Goal: Task Accomplishment & Management: Use online tool/utility

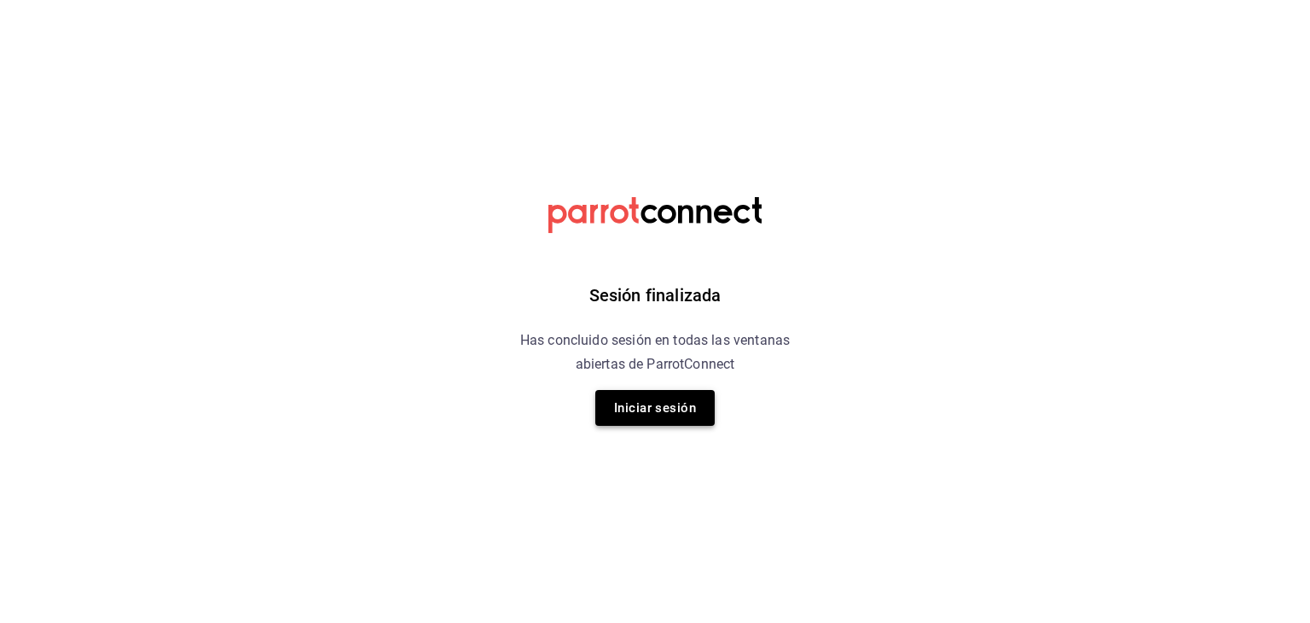
click at [671, 405] on button "Iniciar sesión" at bounding box center [654, 408] width 119 height 36
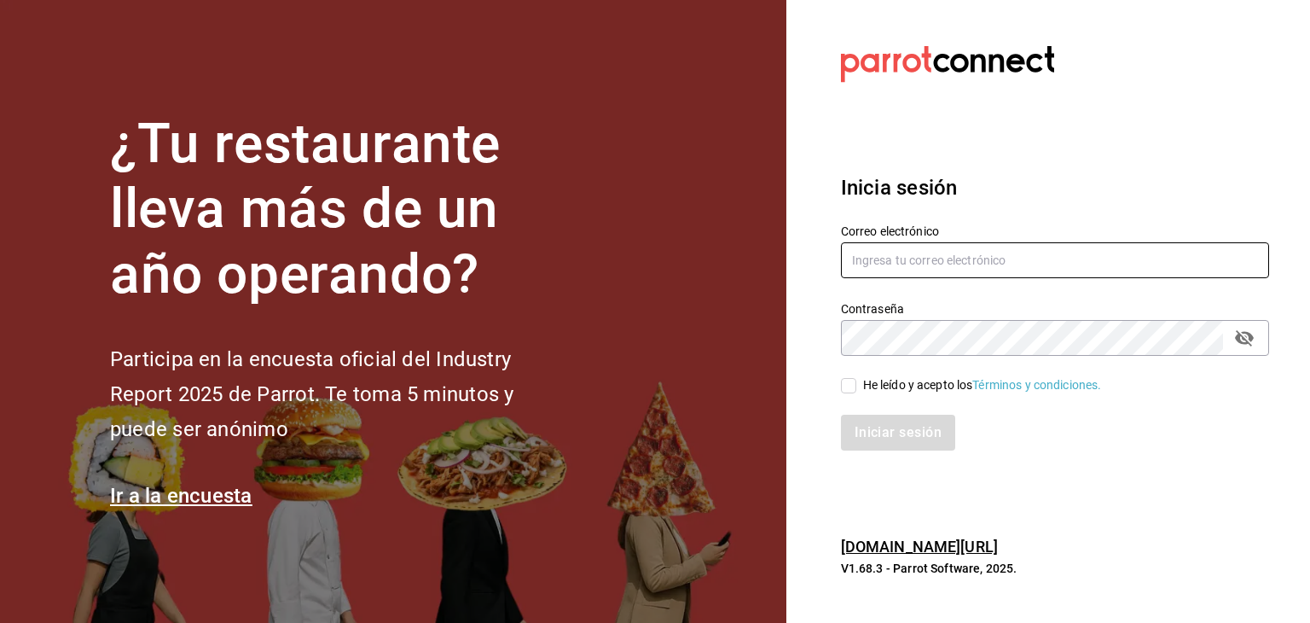
type input "[EMAIL_ADDRESS][DOMAIN_NAME]"
click at [855, 390] on input "He leído y acepto los Términos y condiciones." at bounding box center [848, 385] width 15 height 15
checkbox input "true"
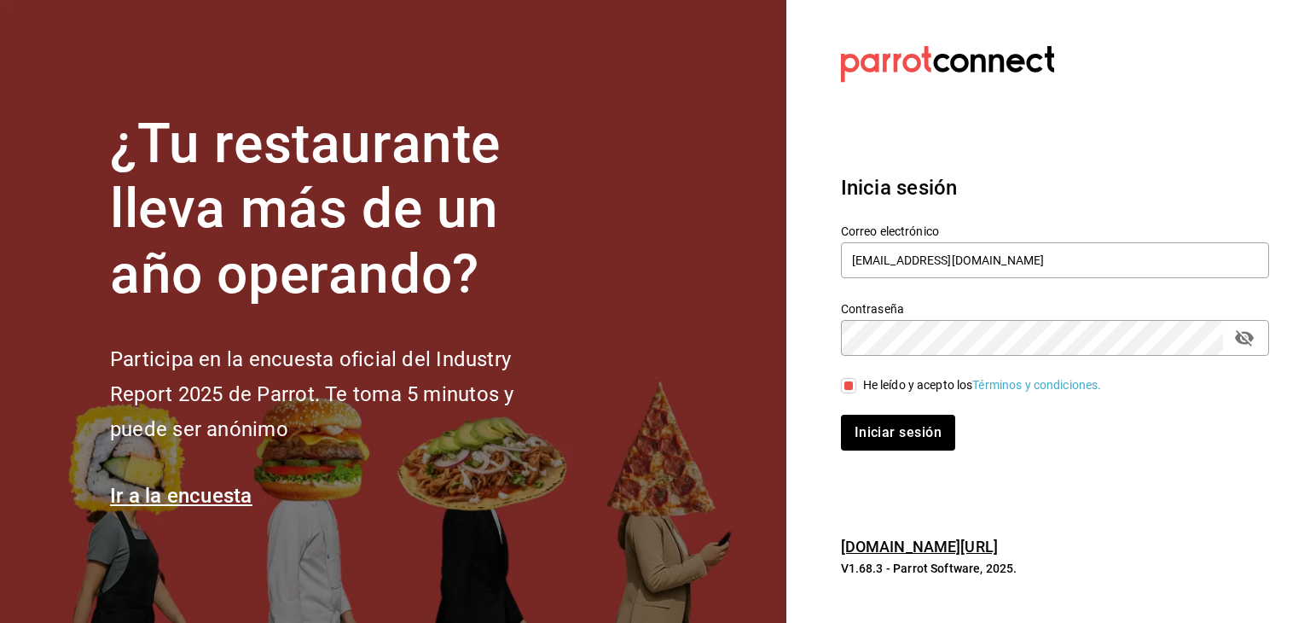
click at [864, 408] on div "Iniciar sesión" at bounding box center [1044, 422] width 449 height 56
click at [864, 418] on button "Iniciar sesión" at bounding box center [899, 432] width 116 height 36
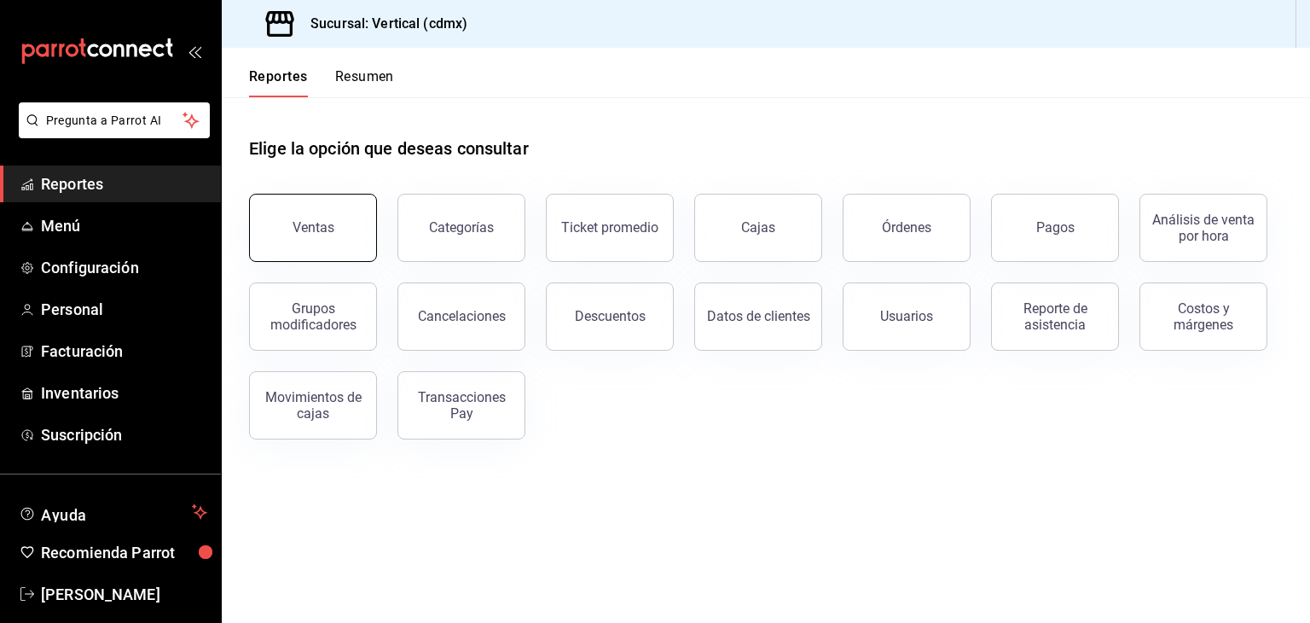
click at [372, 197] on div "Ventas" at bounding box center [303, 217] width 148 height 89
click at [322, 234] on div "Ventas" at bounding box center [314, 227] width 42 height 16
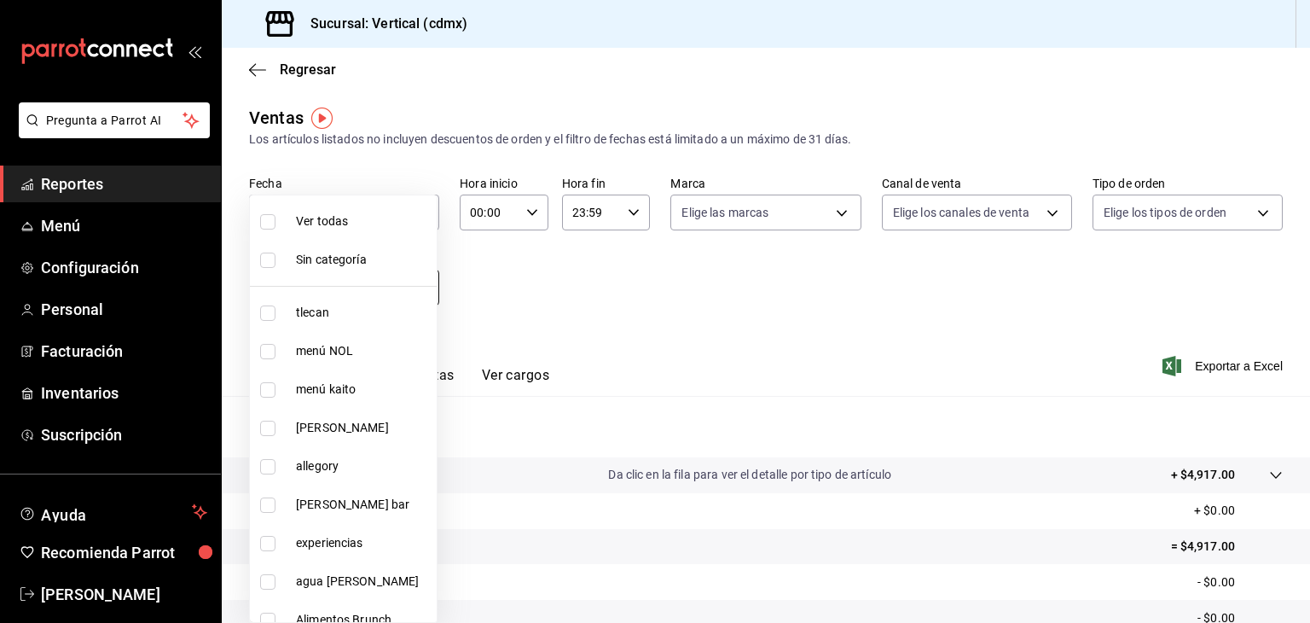
click at [394, 290] on body "Pregunta a Parrot AI Reportes Menú Configuración Personal Facturación Inventari…" at bounding box center [655, 311] width 1310 height 623
click at [535, 269] on div at bounding box center [655, 311] width 1310 height 623
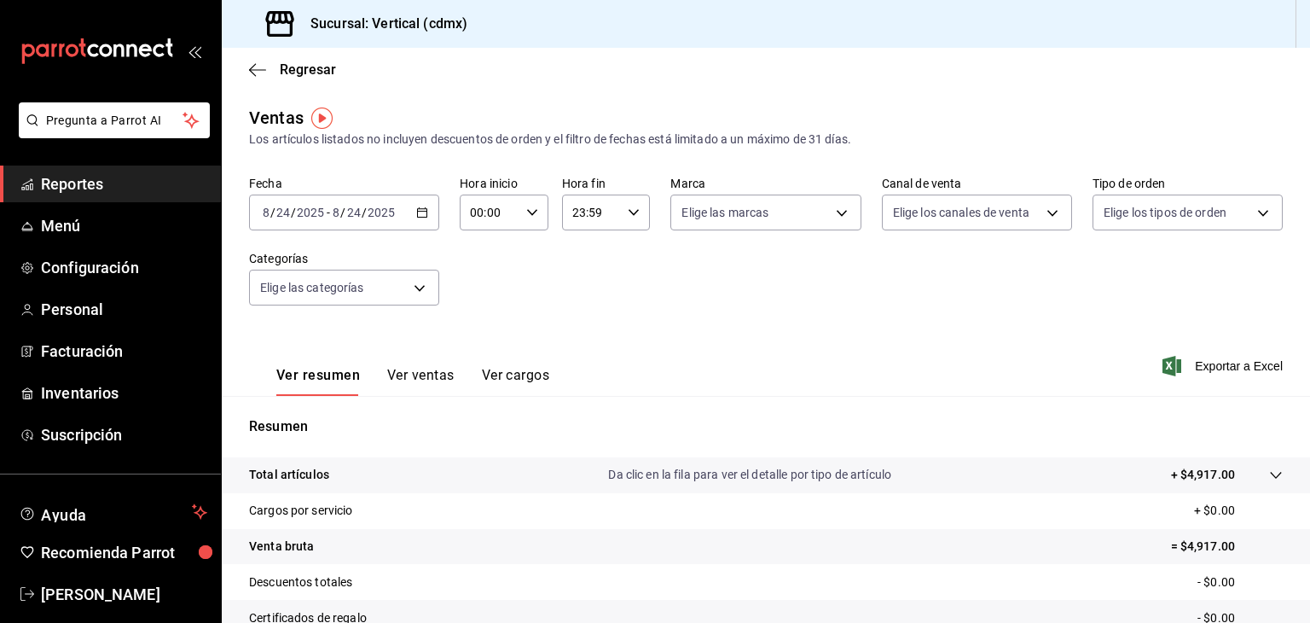
click at [409, 209] on div "2025-08-24 8 / 24 / 2025 - 2025-08-24 8 / 24 / 2025" at bounding box center [344, 212] width 190 height 36
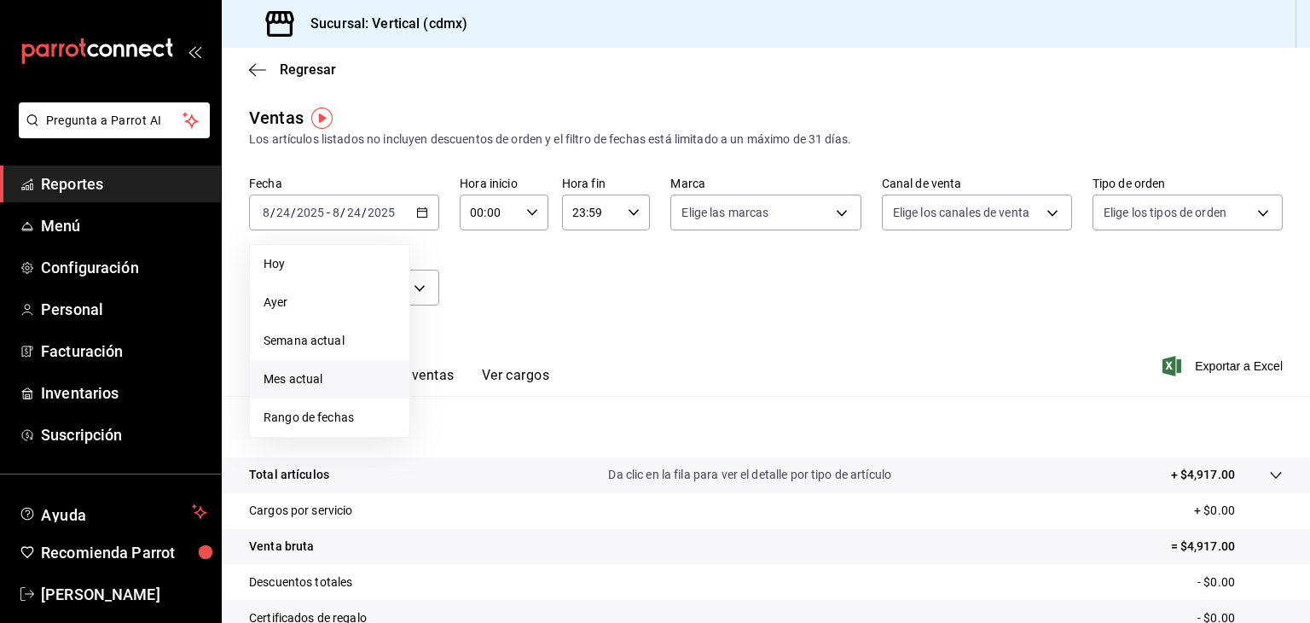
click at [341, 382] on span "Mes actual" at bounding box center [330, 379] width 132 height 18
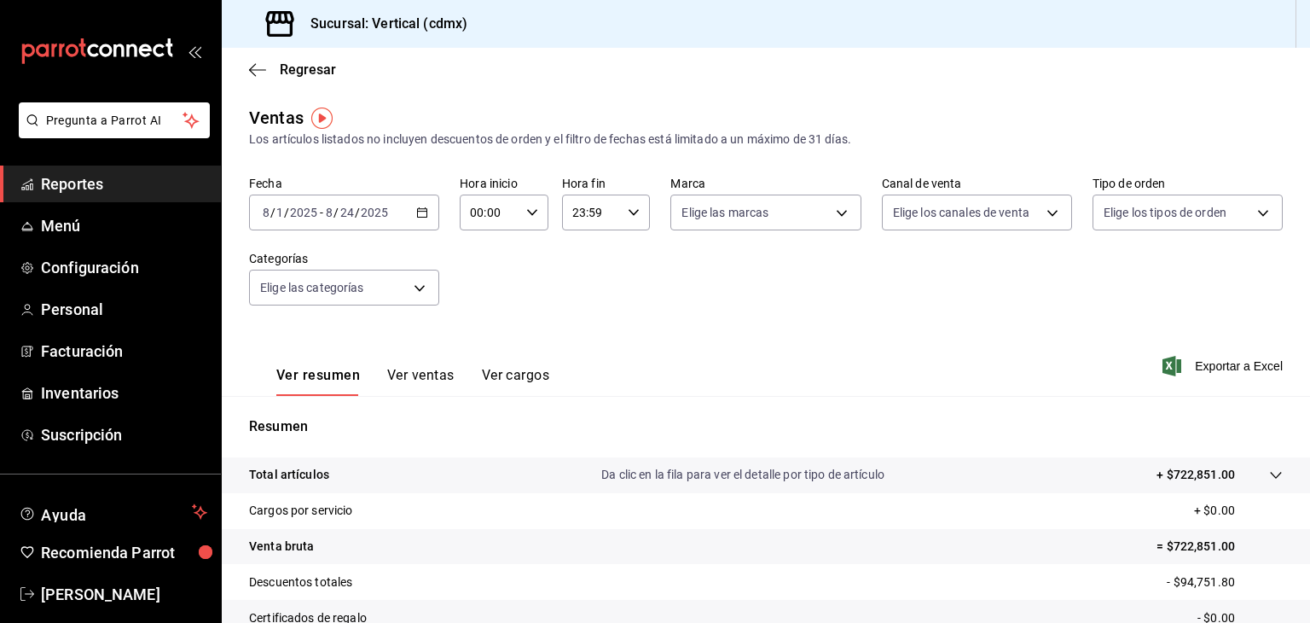
click at [403, 222] on div "2025-08-01 8 / 1 / 2025 - 2025-08-24 8 / 24 / 2025" at bounding box center [344, 212] width 190 height 36
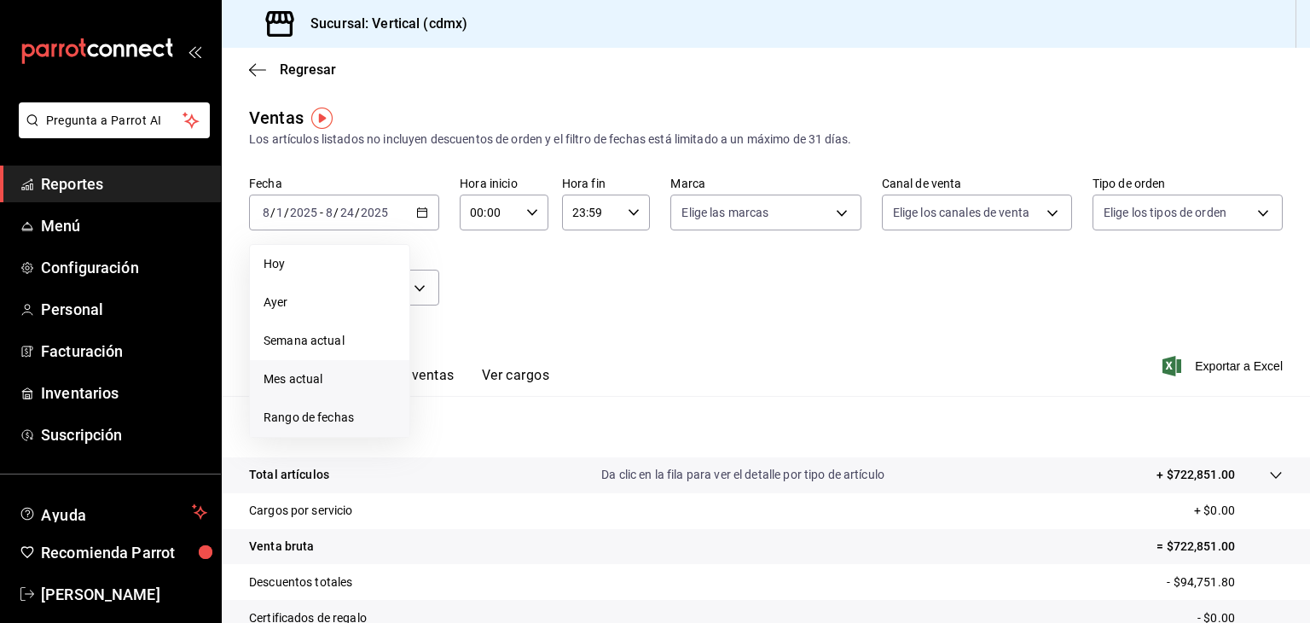
click at [350, 420] on span "Rango de fechas" at bounding box center [330, 417] width 132 height 18
click at [595, 273] on icon "button" at bounding box center [598, 274] width 20 height 20
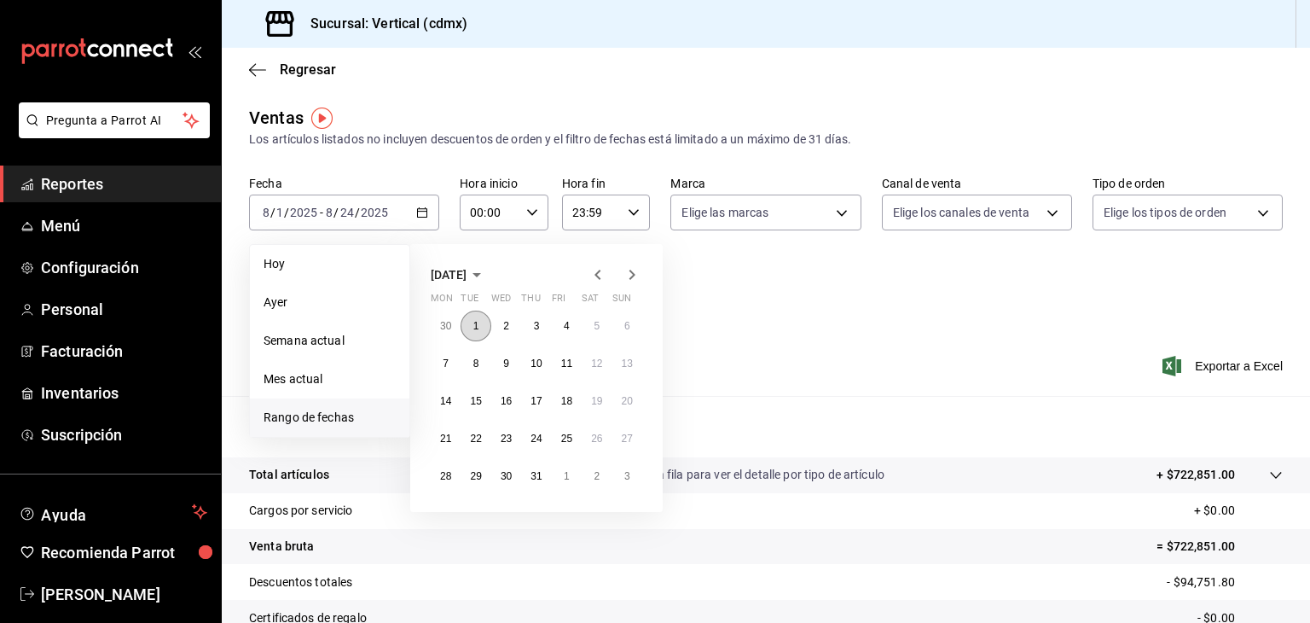
click at [470, 324] on button "1" at bounding box center [476, 325] width 30 height 31
click at [546, 471] on button "31" at bounding box center [536, 476] width 30 height 31
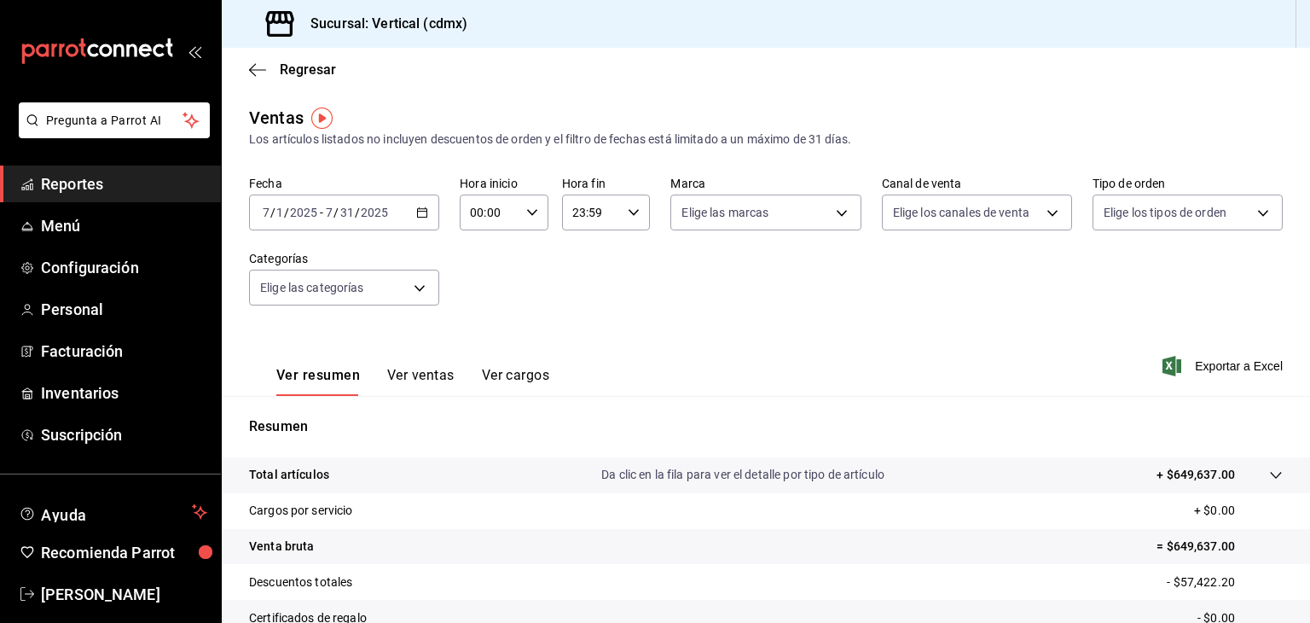
click at [382, 210] on input "2025" at bounding box center [374, 213] width 29 height 14
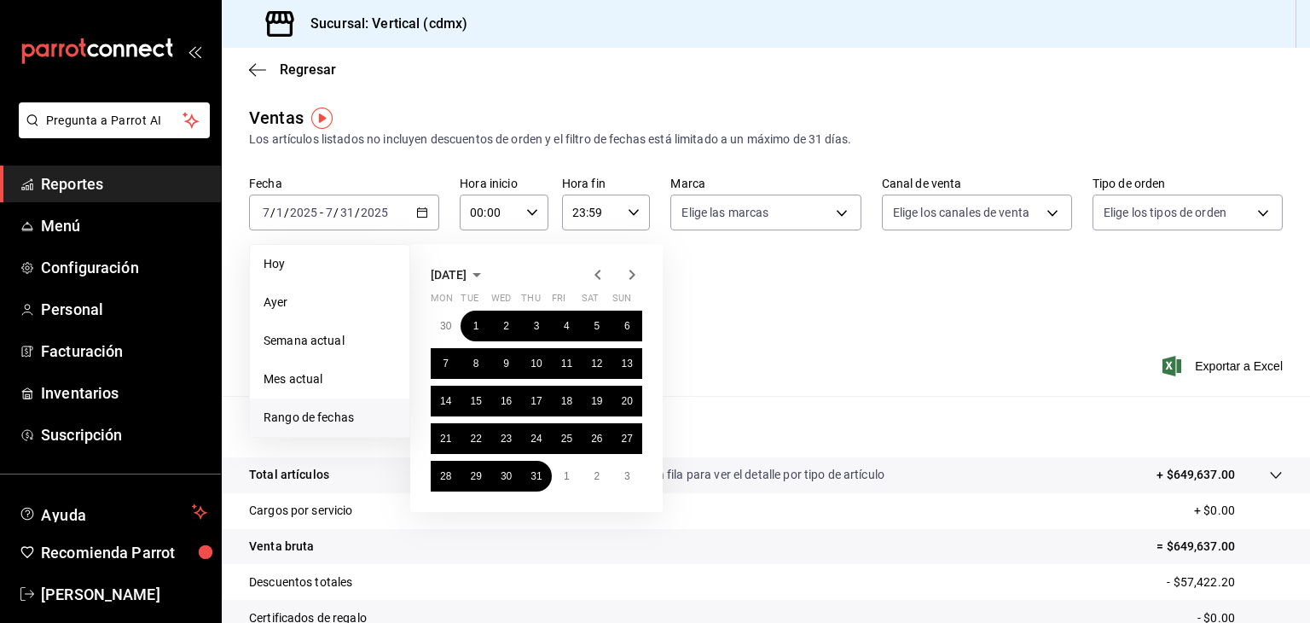
click at [594, 274] on icon "button" at bounding box center [598, 274] width 20 height 20
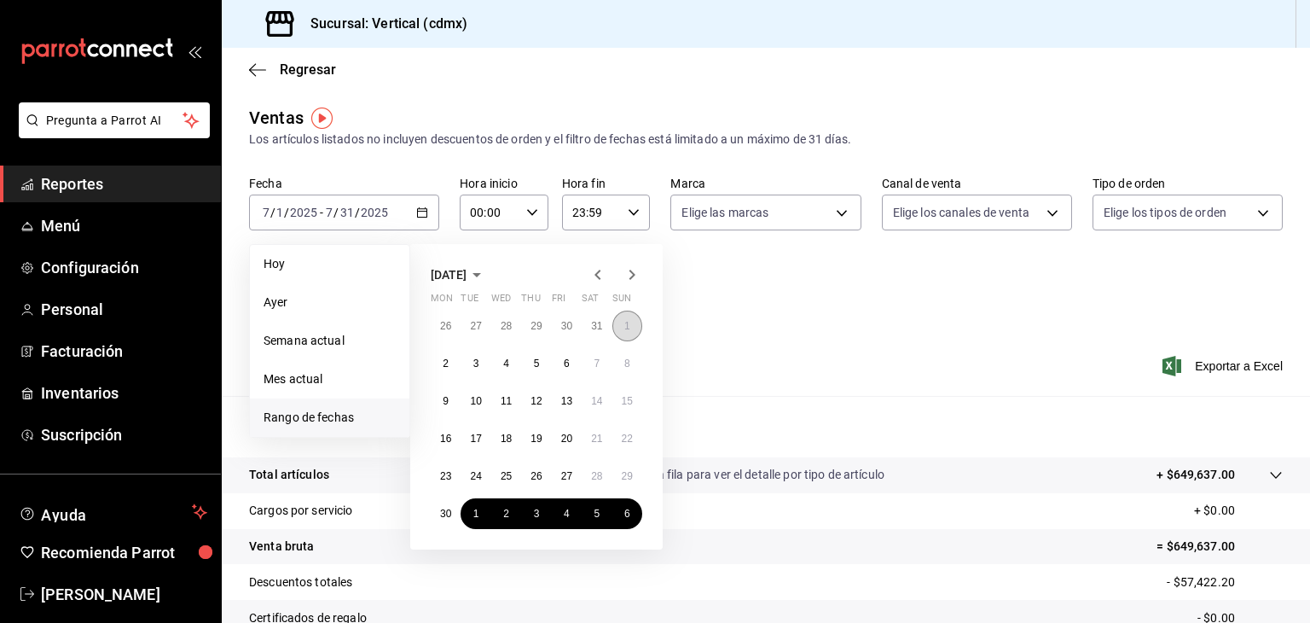
click at [624, 332] on button "1" at bounding box center [627, 325] width 30 height 31
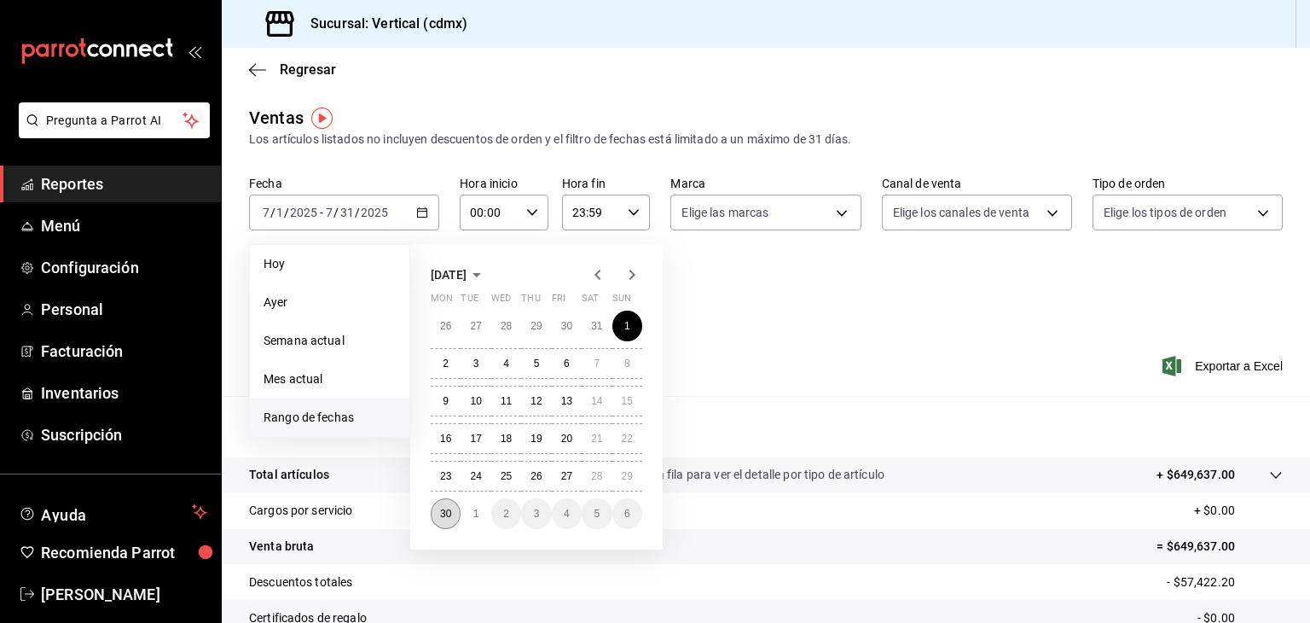
click at [446, 516] on abbr "30" at bounding box center [445, 513] width 11 height 12
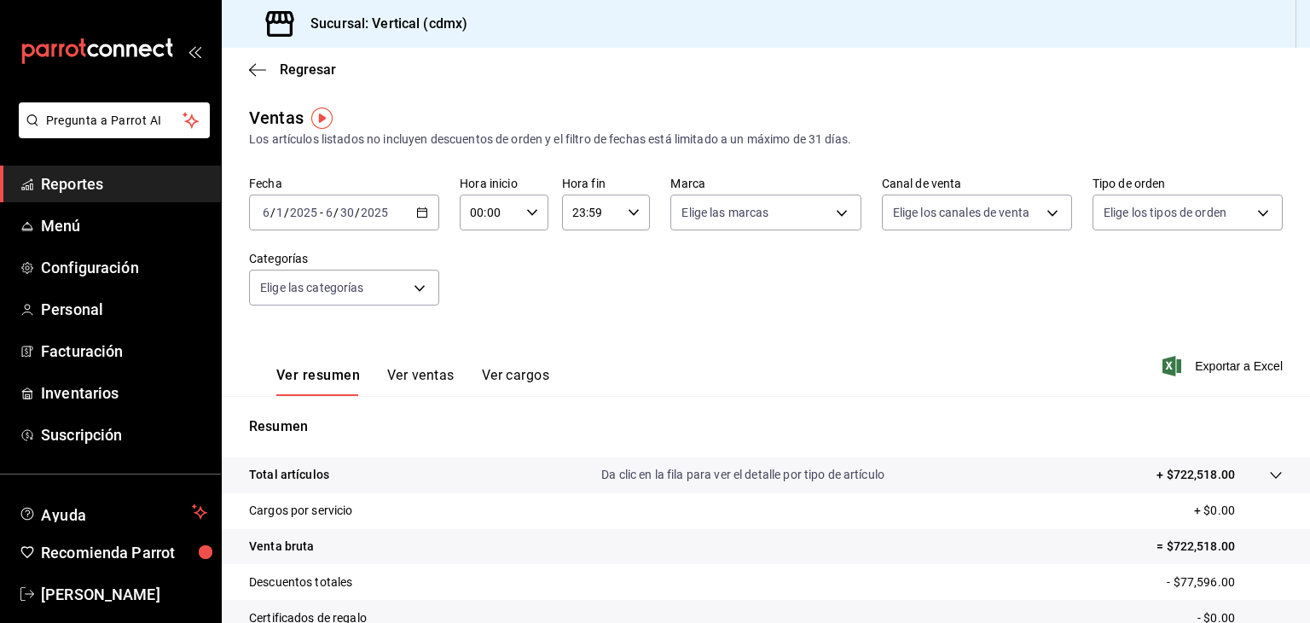
click at [385, 216] on input "2025" at bounding box center [374, 213] width 29 height 14
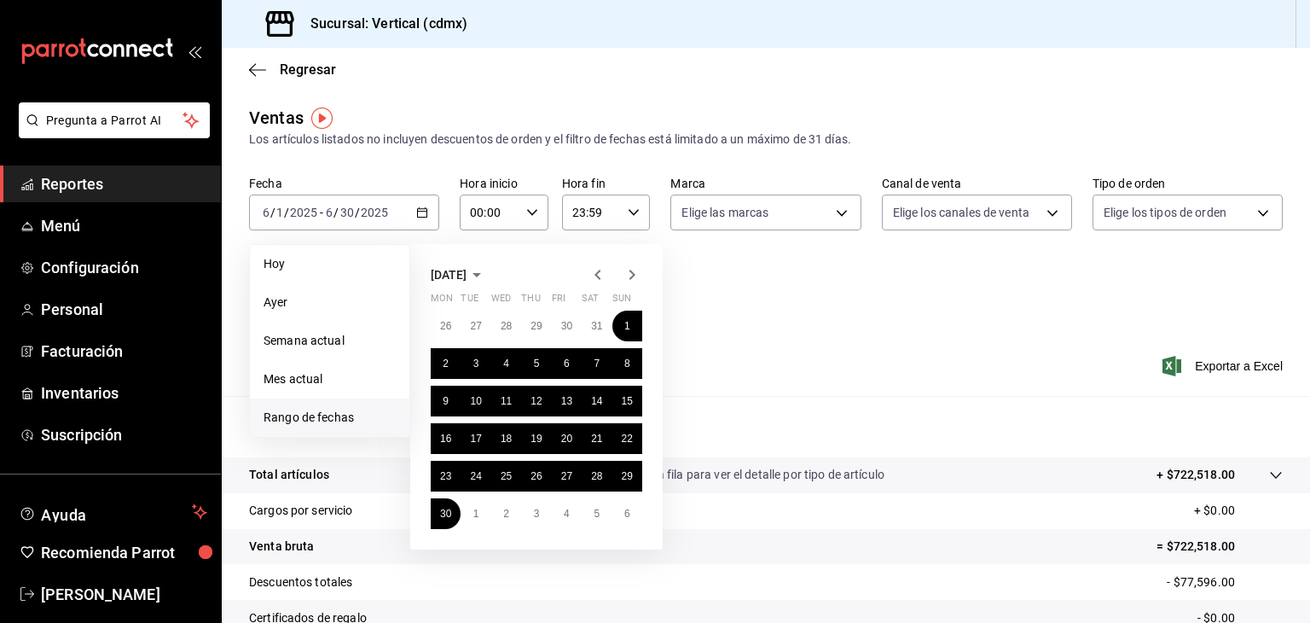
click at [635, 274] on icon "button" at bounding box center [632, 274] width 20 height 20
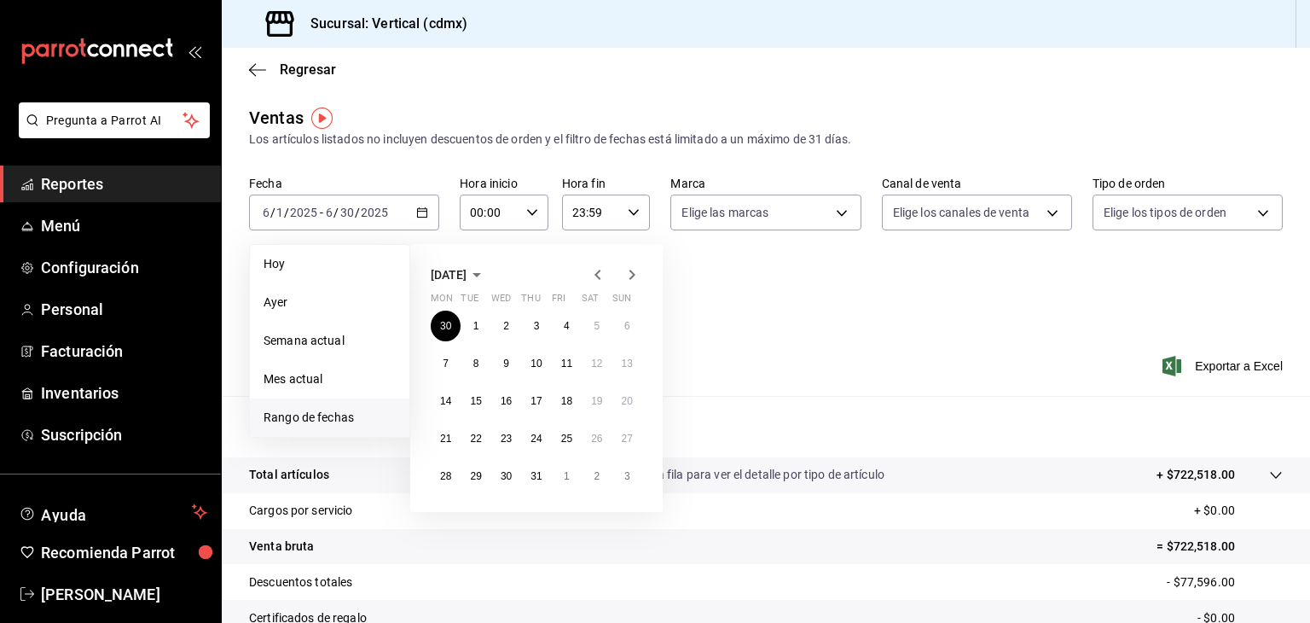
click at [632, 269] on icon "button" at bounding box center [632, 274] width 20 height 20
click at [322, 374] on span "Mes actual" at bounding box center [330, 379] width 132 height 18
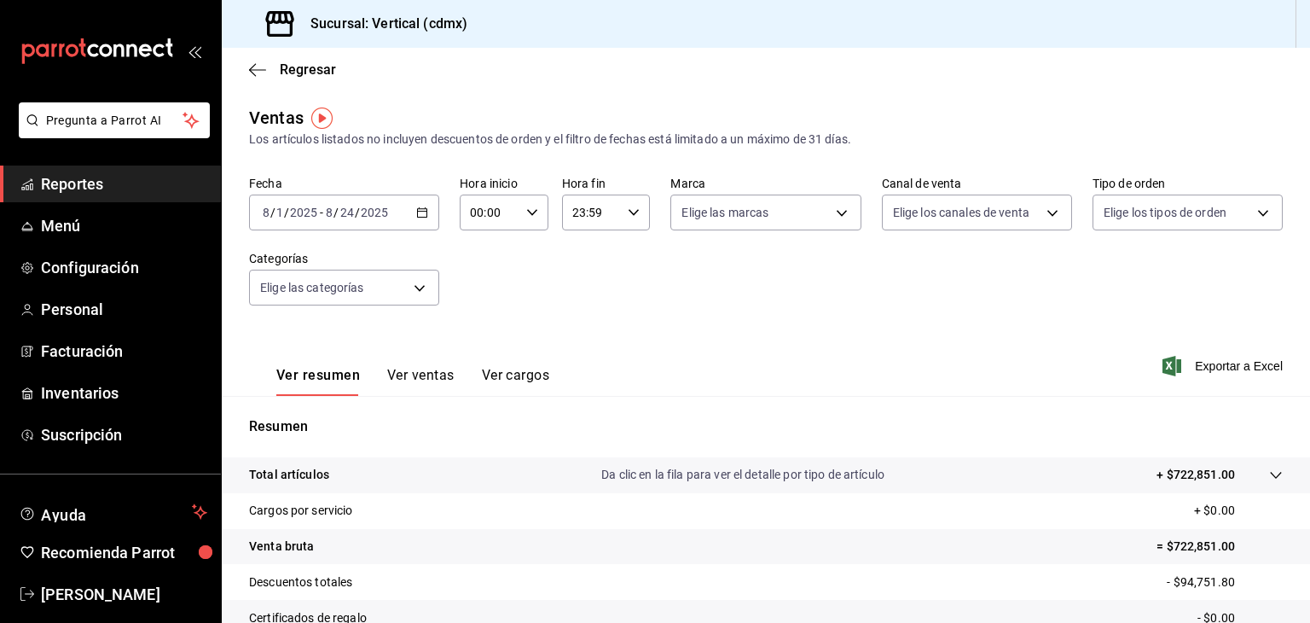
click at [428, 369] on button "Ver ventas" at bounding box center [420, 381] width 67 height 29
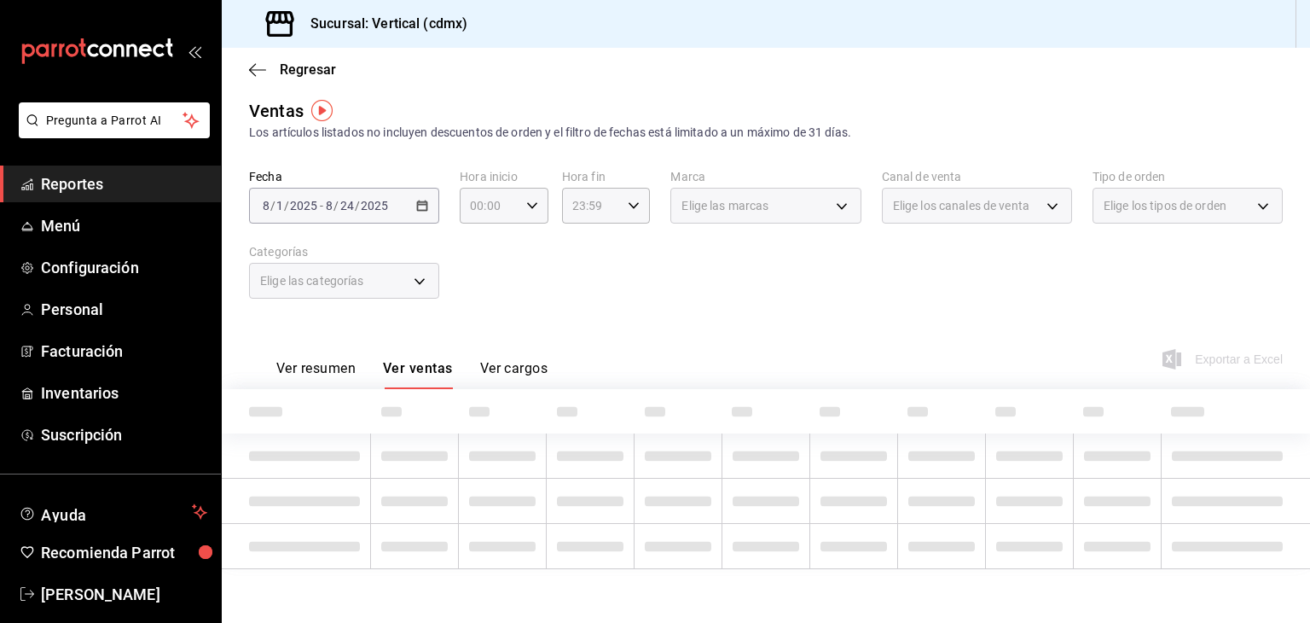
scroll to position [7, 0]
click at [424, 369] on button "Ver ventas" at bounding box center [418, 374] width 70 height 29
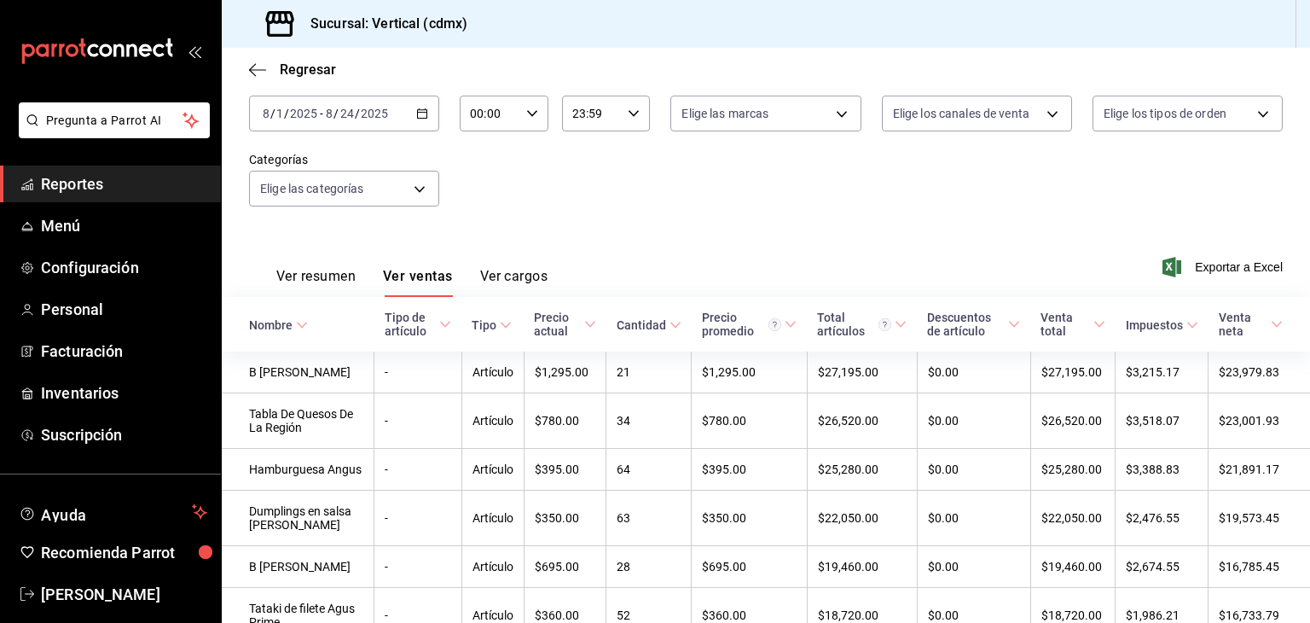
click at [650, 328] on div "Cantidad" at bounding box center [641, 325] width 49 height 14
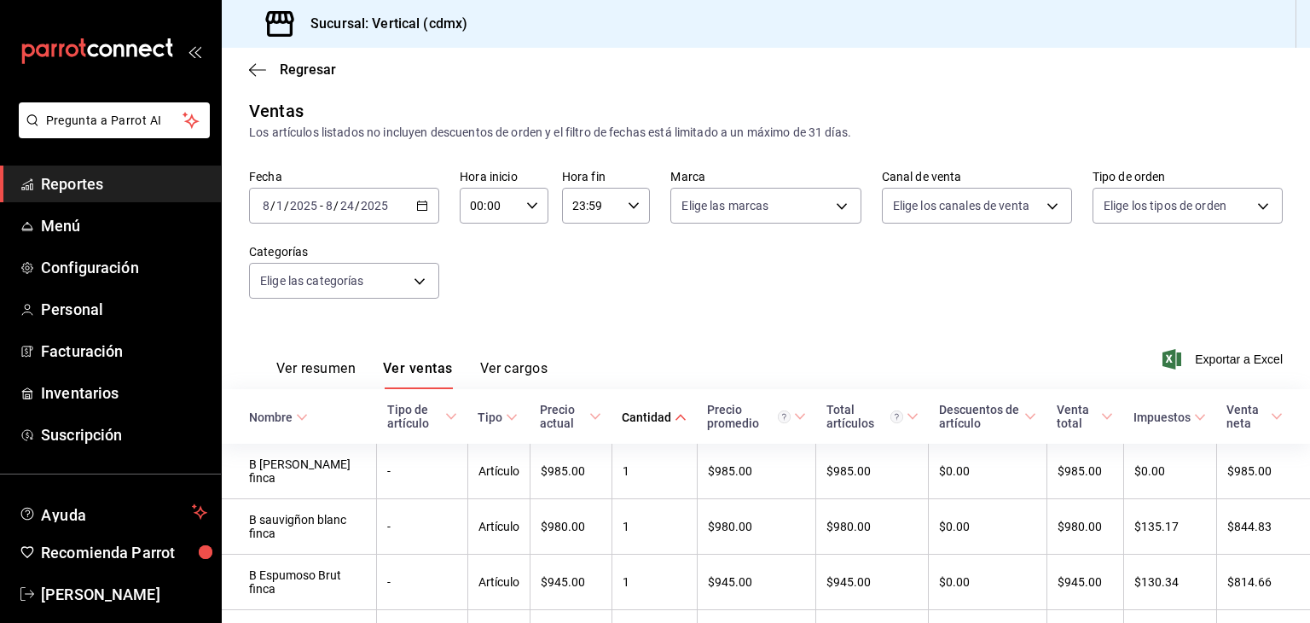
scroll to position [99, 0]
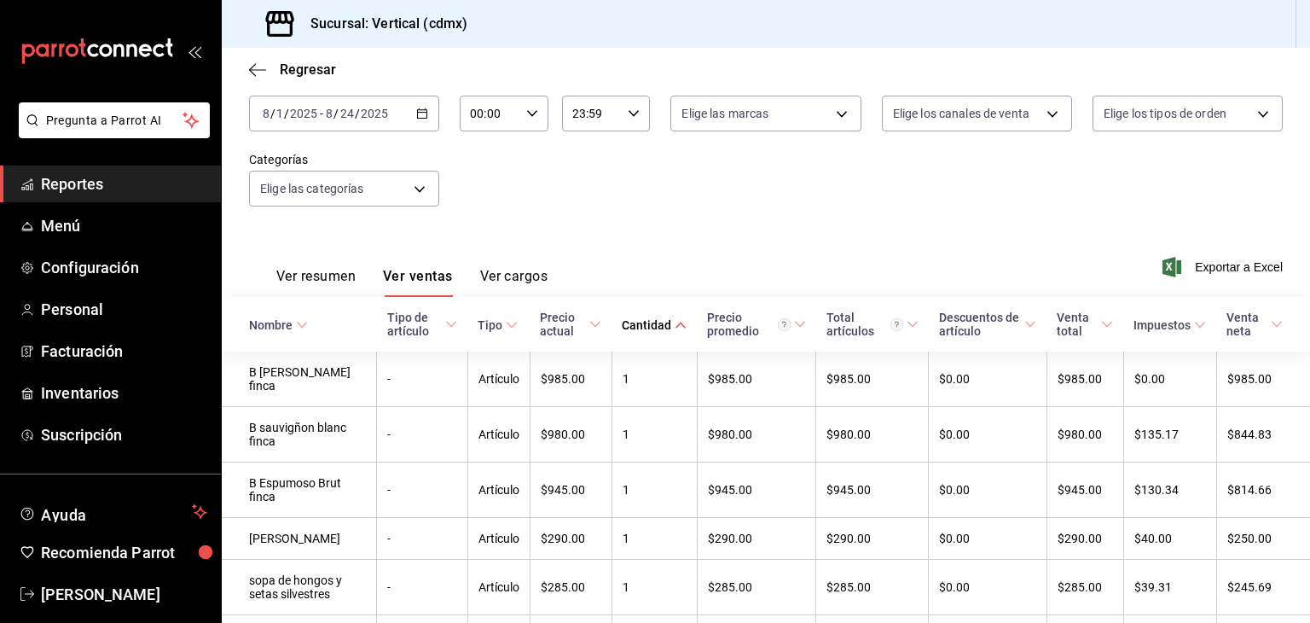
click at [645, 318] on div "Cantidad" at bounding box center [646, 325] width 49 height 14
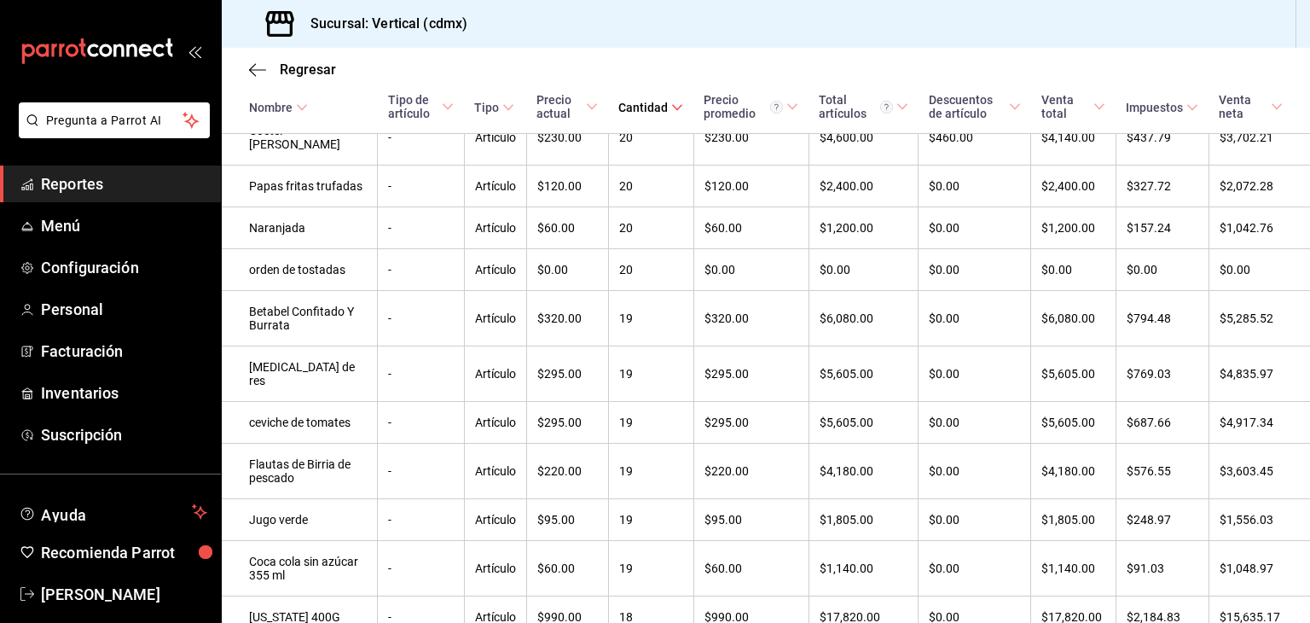
scroll to position [2610, 0]
